Goal: Task Accomplishment & Management: Complete application form

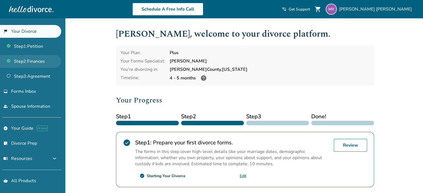
click at [37, 60] on link "Step 2 : Finances" at bounding box center [30, 61] width 61 height 13
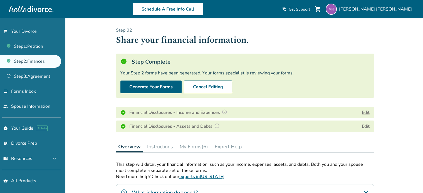
click at [363, 126] on button "Edit" at bounding box center [365, 126] width 8 height 7
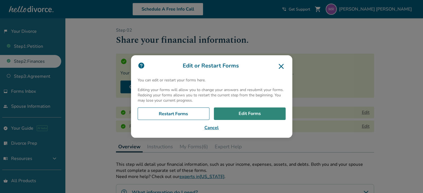
click at [269, 111] on link "Edit Forms" at bounding box center [250, 114] width 72 height 13
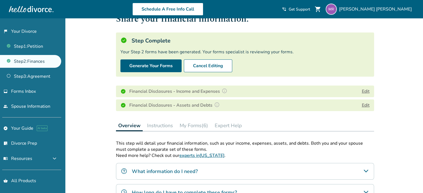
scroll to position [21, 0]
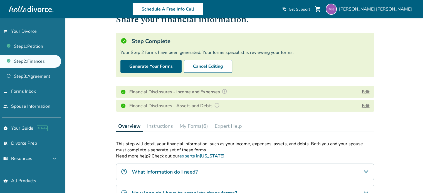
click at [194, 124] on button "My Forms (6)" at bounding box center [193, 126] width 33 height 11
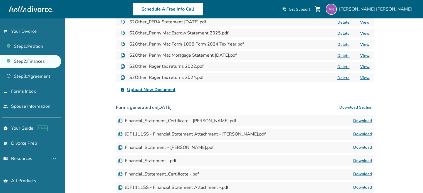
scroll to position [309, 0]
click at [359, 119] on link "Download" at bounding box center [362, 121] width 19 height 7
click at [360, 135] on link "Download" at bounding box center [362, 134] width 19 height 7
click at [363, 147] on link "Download" at bounding box center [362, 147] width 19 height 7
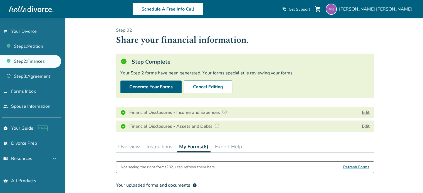
scroll to position [0, 0]
click at [366, 125] on button "Edit" at bounding box center [365, 126] width 8 height 7
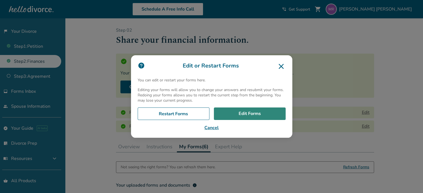
click at [263, 114] on link "Edit Forms" at bounding box center [250, 114] width 72 height 13
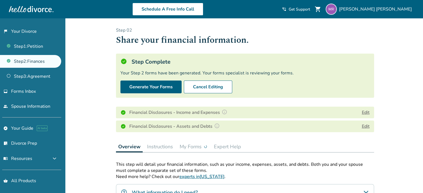
click at [202, 146] on button "My Forms" at bounding box center [193, 146] width 32 height 11
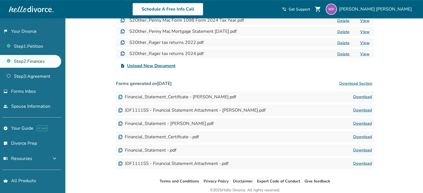
scroll to position [333, 0]
click at [364, 98] on link "Download" at bounding box center [362, 96] width 19 height 7
click at [362, 109] on link "Download" at bounding box center [362, 110] width 19 height 7
click at [357, 124] on link "Download" at bounding box center [362, 123] width 19 height 7
click at [350, 83] on button "Download Section" at bounding box center [355, 83] width 36 height 11
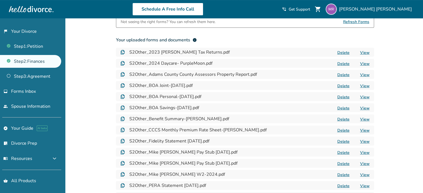
scroll to position [82, 0]
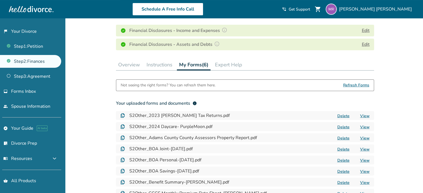
click at [288, 62] on div "Overview Instructions My Forms (6) Expert Help" at bounding box center [245, 64] width 258 height 11
click at [162, 64] on button "Instructions" at bounding box center [159, 64] width 30 height 11
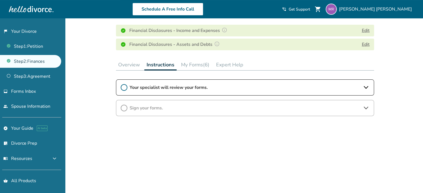
click at [168, 86] on span "Your specialist will review your forms." at bounding box center [244, 87] width 231 height 6
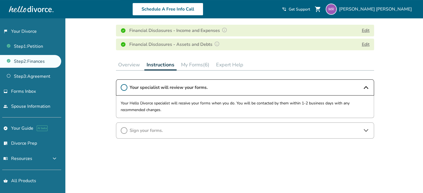
click at [123, 85] on icon at bounding box center [124, 87] width 7 height 7
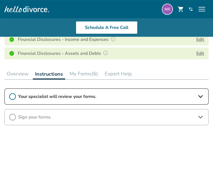
scroll to position [122, 0]
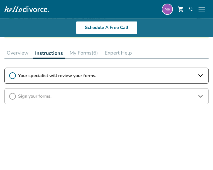
click at [90, 51] on button "My Forms (6)" at bounding box center [83, 52] width 33 height 11
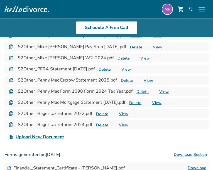
scroll to position [290, 0]
click at [48, 137] on span "Upload New Document" at bounding box center [40, 136] width 48 height 7
click at [0, 0] on input "upload_file Upload New Document" at bounding box center [0, 0] width 0 height 0
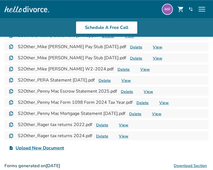
click at [50, 147] on span "Upload New Document" at bounding box center [40, 147] width 48 height 7
click at [0, 0] on input "upload_file Upload New Document" at bounding box center [0, 0] width 0 height 0
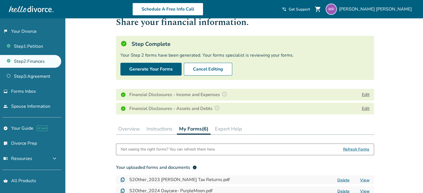
scroll to position [0, 0]
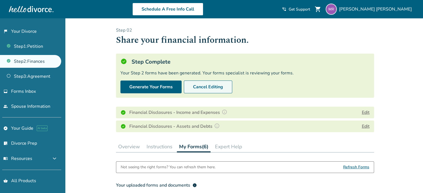
click at [194, 85] on button "Cancel Editing" at bounding box center [208, 87] width 48 height 13
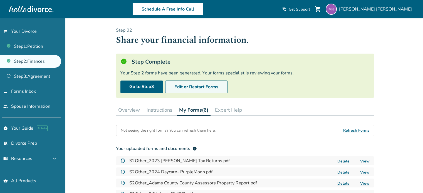
click at [199, 89] on button "Edit or Restart Forms" at bounding box center [196, 87] width 62 height 13
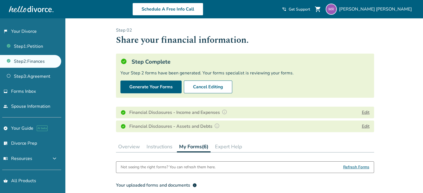
click at [363, 125] on button "Edit" at bounding box center [365, 126] width 8 height 7
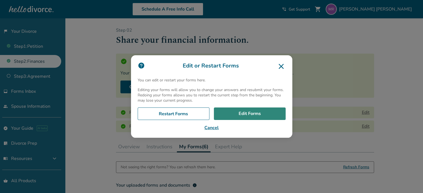
click at [255, 115] on link "Edit Forms" at bounding box center [250, 114] width 72 height 13
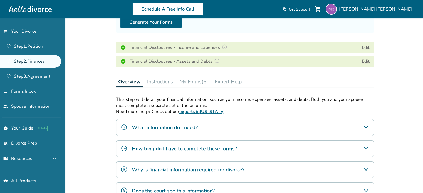
scroll to position [64, 0]
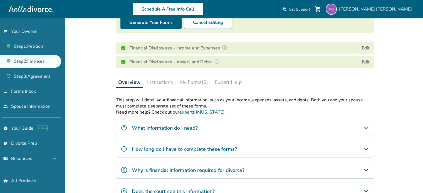
click at [201, 82] on button "My Forms (6)" at bounding box center [193, 82] width 33 height 11
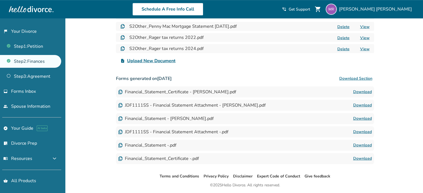
scroll to position [361, 0]
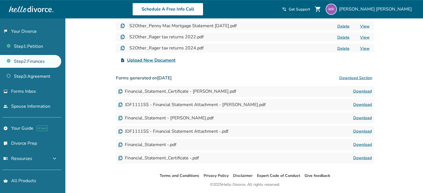
click at [365, 118] on link "Download" at bounding box center [362, 118] width 19 height 7
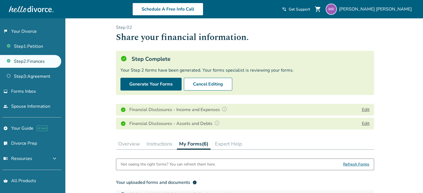
scroll to position [1, 0]
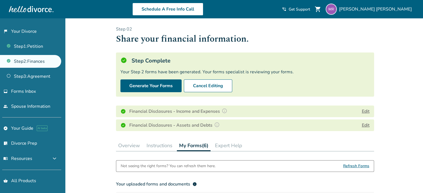
click at [241, 144] on button "Expert Help" at bounding box center [229, 145] width 32 height 11
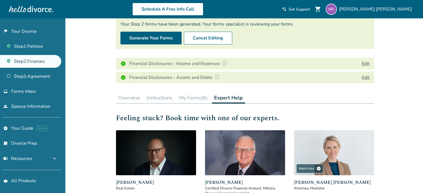
scroll to position [38, 0]
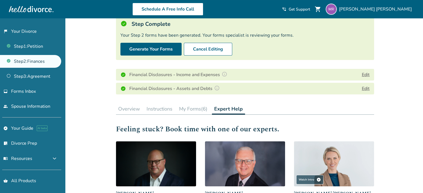
click at [362, 90] on button "Edit" at bounding box center [365, 88] width 8 height 7
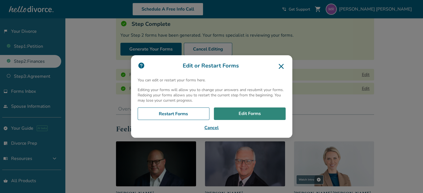
click at [257, 119] on link "Edit Forms" at bounding box center [250, 114] width 72 height 13
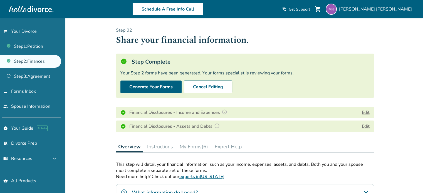
click at [205, 148] on button "My Forms (6)" at bounding box center [193, 146] width 33 height 11
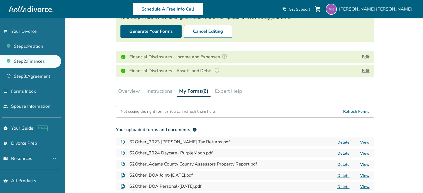
scroll to position [59, 0]
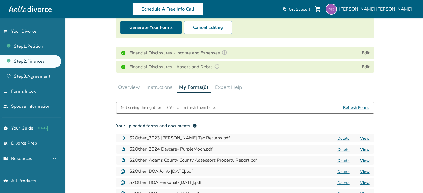
click at [356, 108] on span "Refresh Forms" at bounding box center [356, 107] width 26 height 11
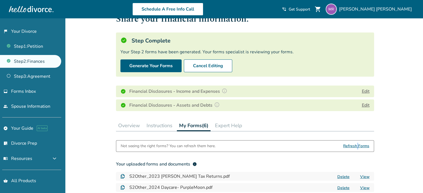
scroll to position [0, 0]
